Goal: Complete application form: Complete application form

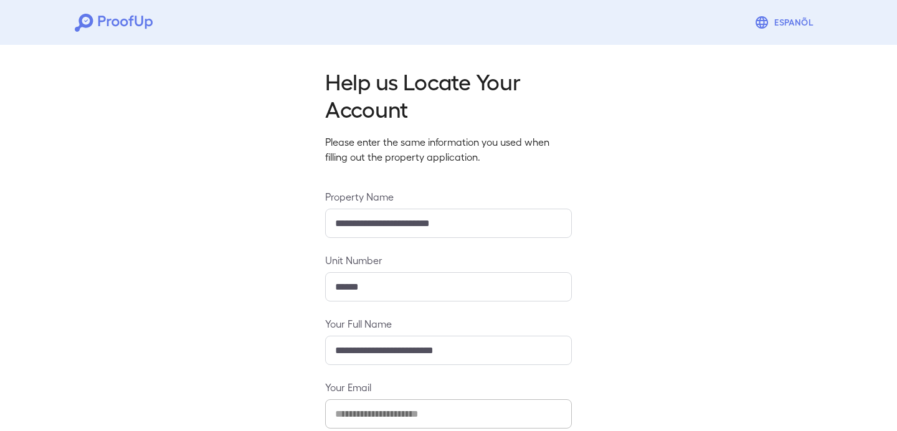
scroll to position [133, 0]
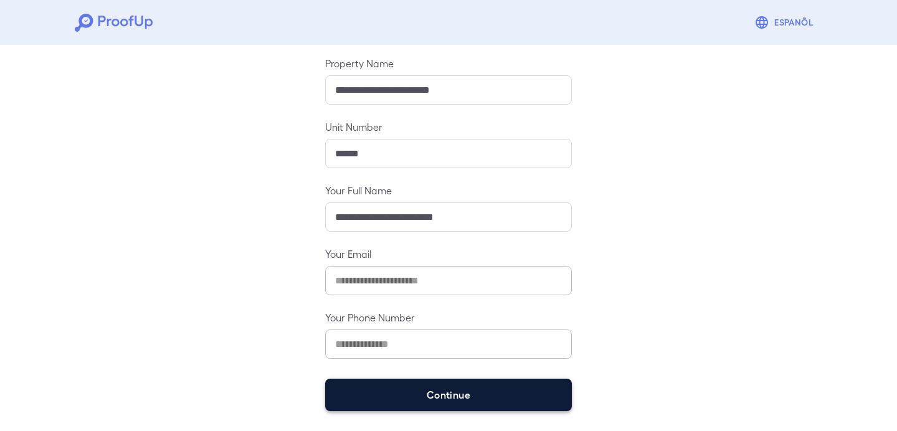
click at [353, 402] on button "Continue" at bounding box center [448, 395] width 247 height 32
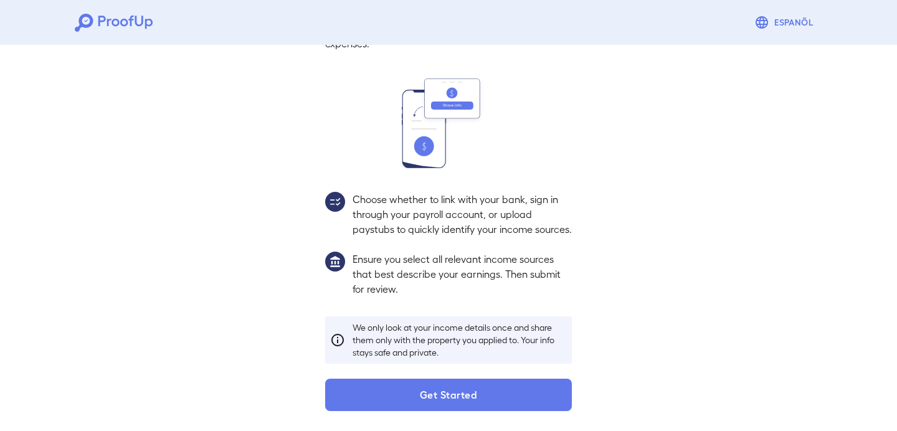
scroll to position [115, 0]
click at [353, 402] on button "Get Started" at bounding box center [448, 395] width 247 height 32
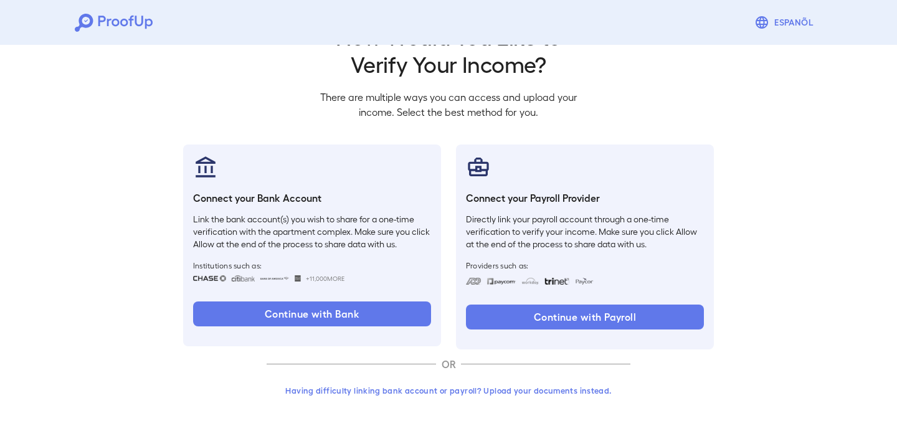
scroll to position [45, 0]
click at [382, 388] on button "Having difficulty linking bank account or payroll? Upload your documents instea…" at bounding box center [449, 390] width 364 height 22
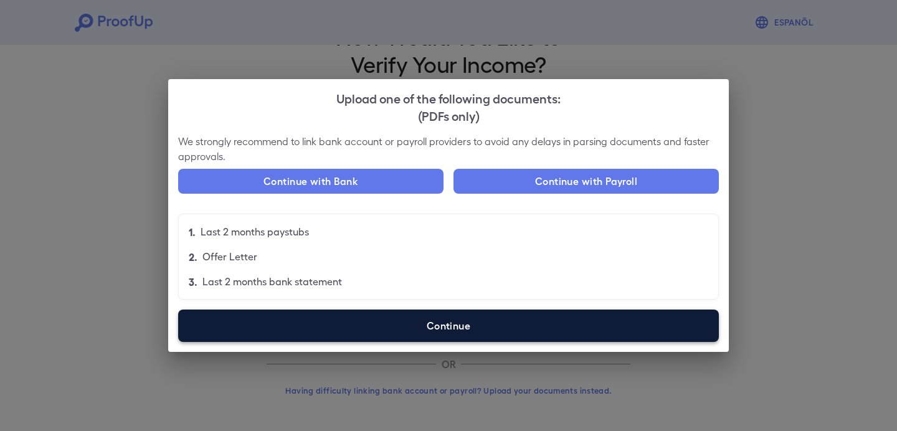
click at [432, 329] on label "Continue" at bounding box center [448, 326] width 541 height 32
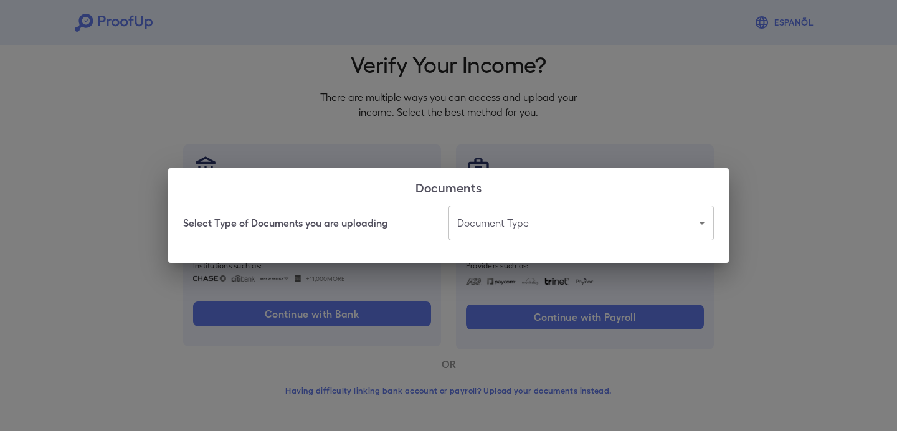
click at [481, 233] on body "Espanõl Go back How Would You Like to Verify Your Income? There are multiple wa…" at bounding box center [448, 193] width 897 height 476
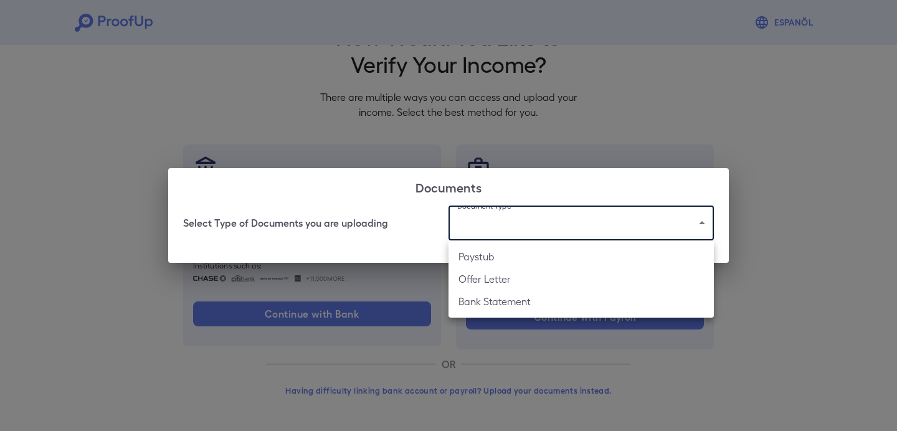
click at [478, 297] on li "Bank Statement" at bounding box center [580, 301] width 265 height 22
type input "**********"
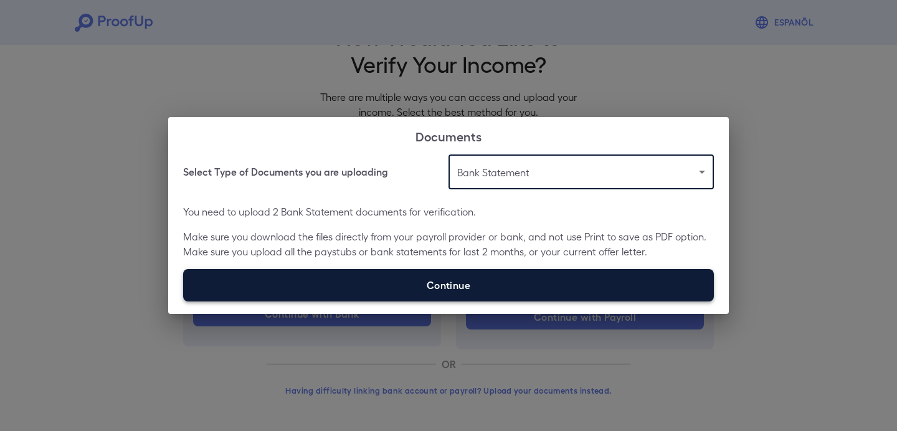
click at [490, 288] on label "Continue" at bounding box center [448, 285] width 531 height 32
click at [184, 301] on input "Continue" at bounding box center [183, 301] width 1 height 1
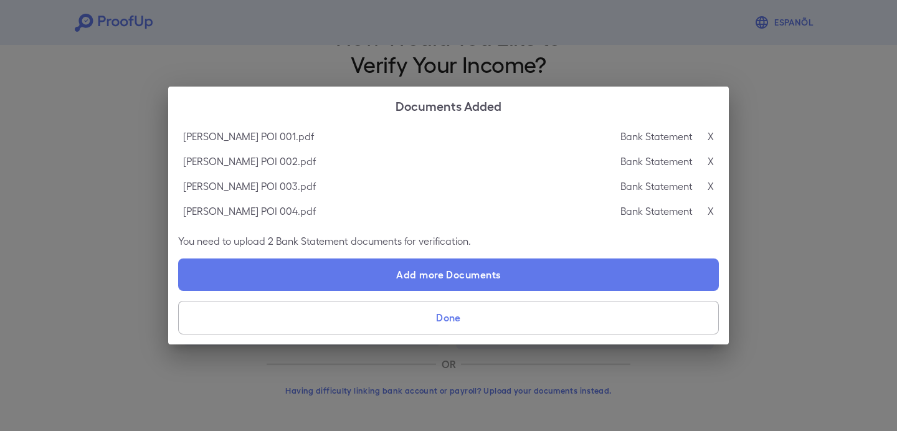
click at [514, 316] on button "Done" at bounding box center [448, 318] width 541 height 34
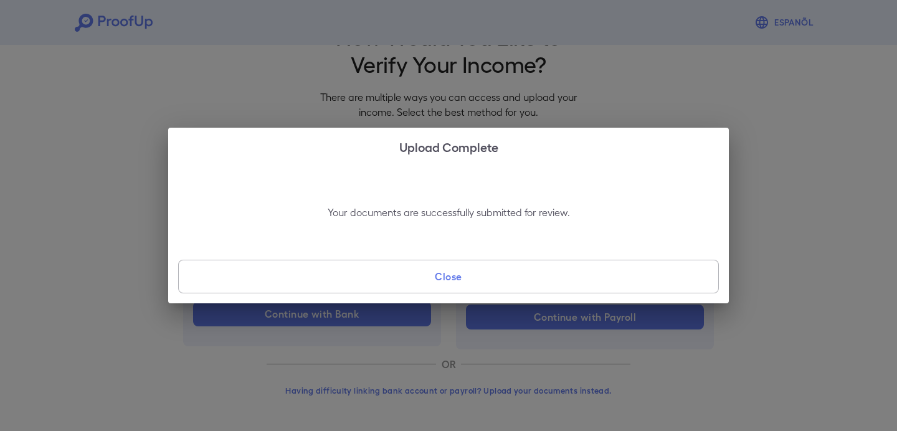
click at [525, 278] on button "Close" at bounding box center [448, 277] width 541 height 34
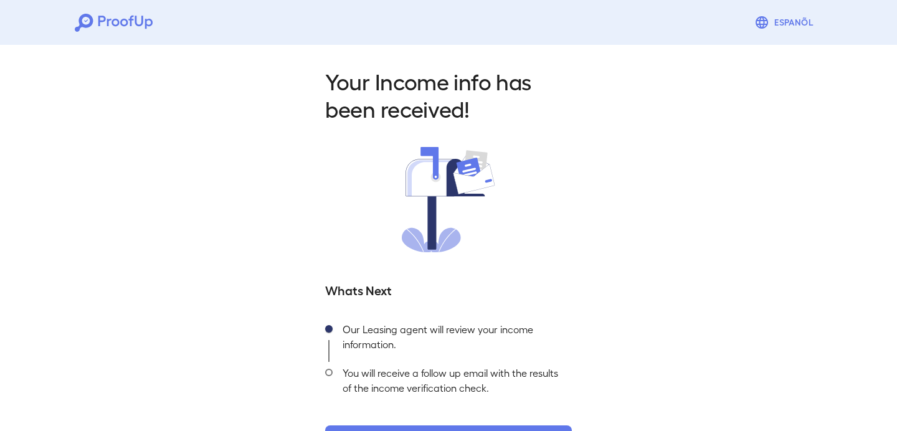
scroll to position [46, 0]
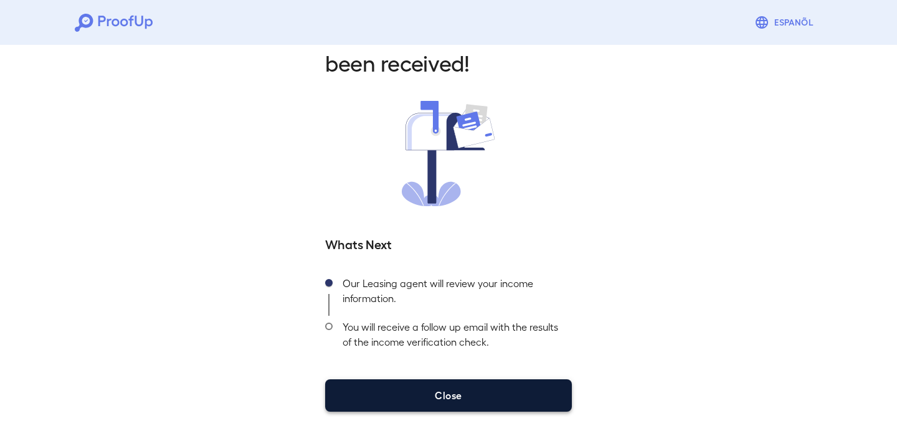
click at [453, 391] on button "Close" at bounding box center [448, 395] width 247 height 32
